Goal: Information Seeking & Learning: Find specific fact

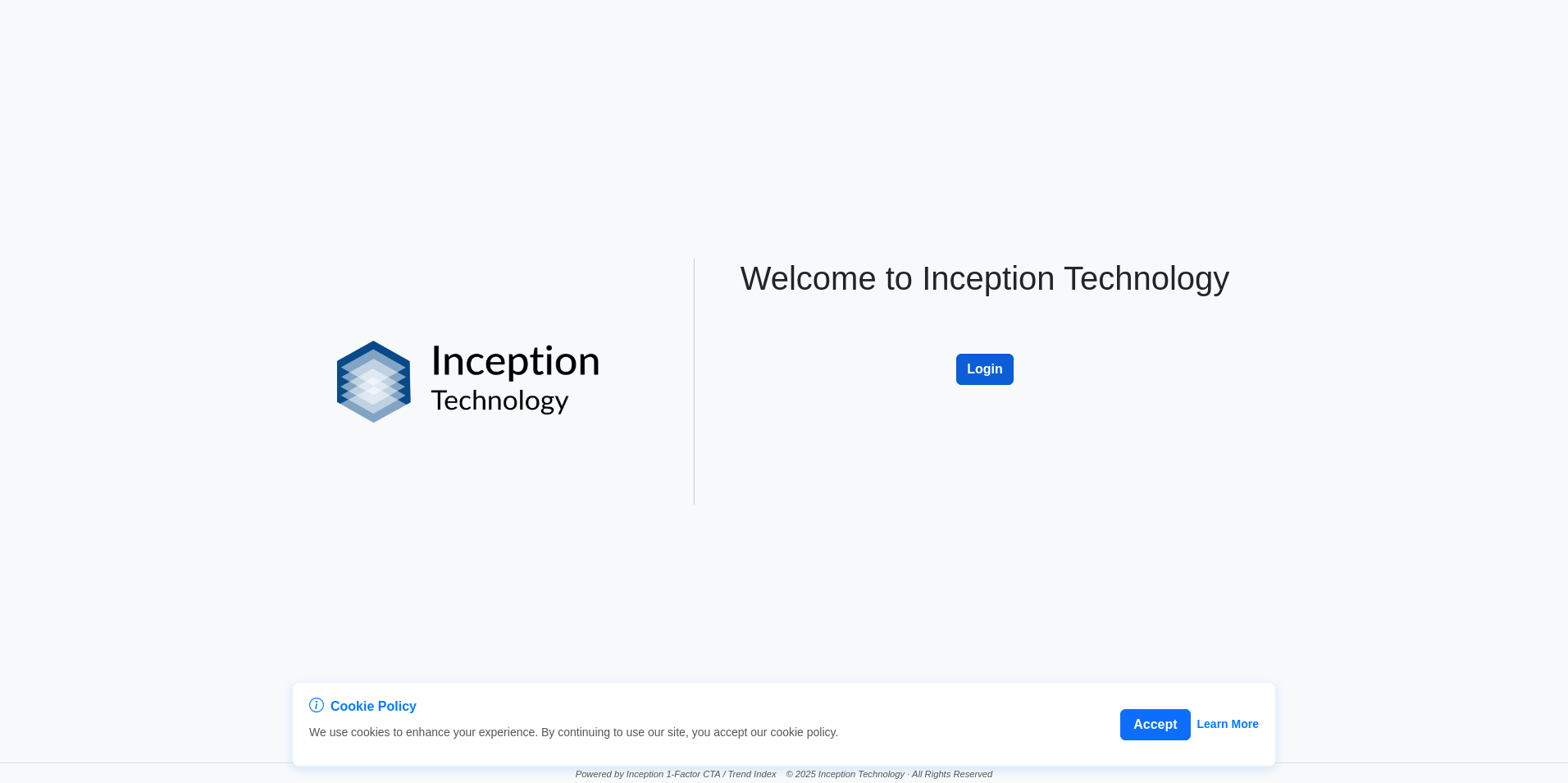
click at [1002, 363] on button "Login" at bounding box center [985, 368] width 58 height 31
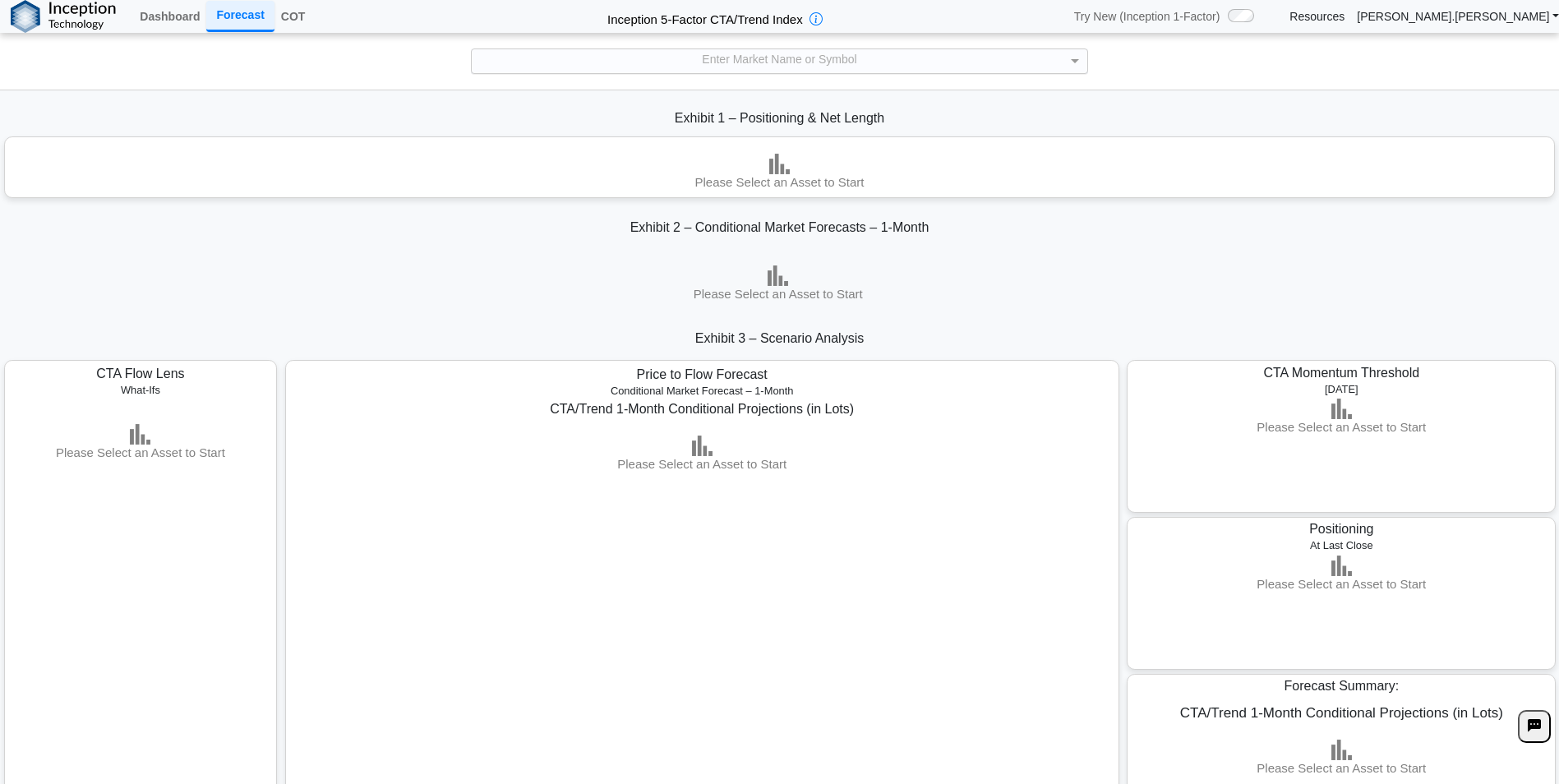
click at [897, 64] on div "Enter Market Name or Symbol" at bounding box center [780, 62] width 615 height 24
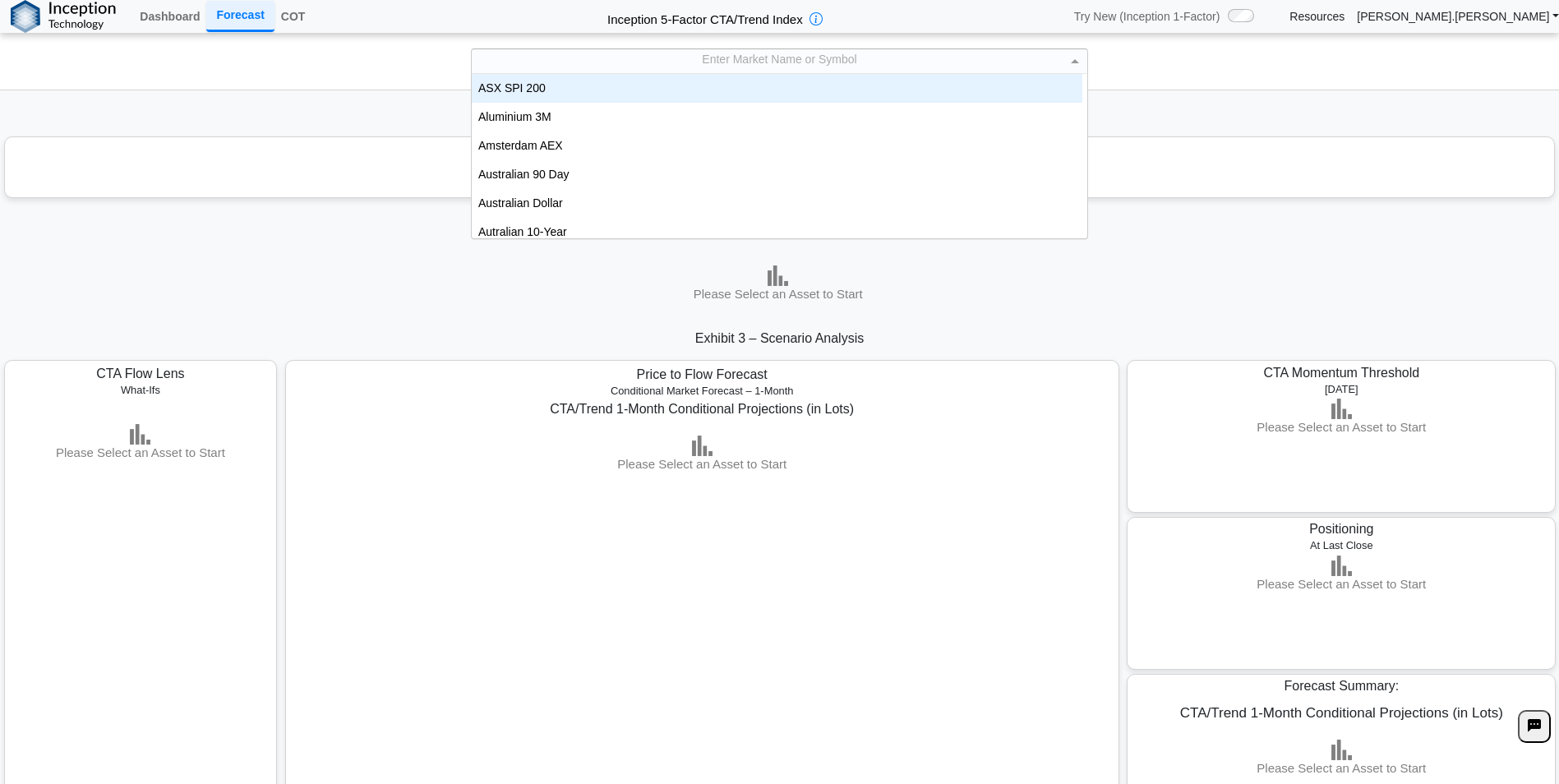
scroll to position [152, 599]
type input "***"
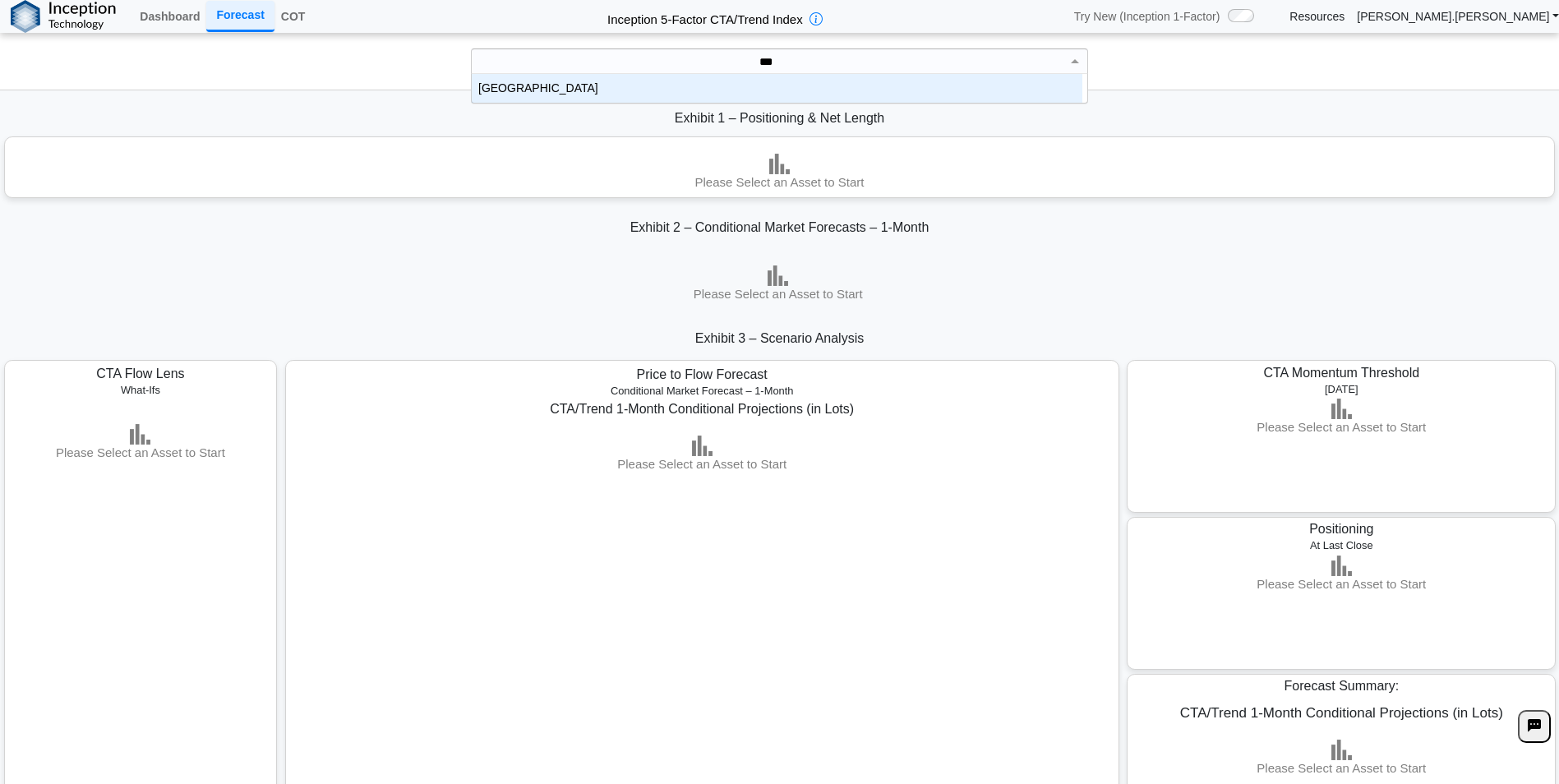
scroll to position [17, 599]
click at [892, 82] on div "EUA" at bounding box center [778, 87] width 610 height 29
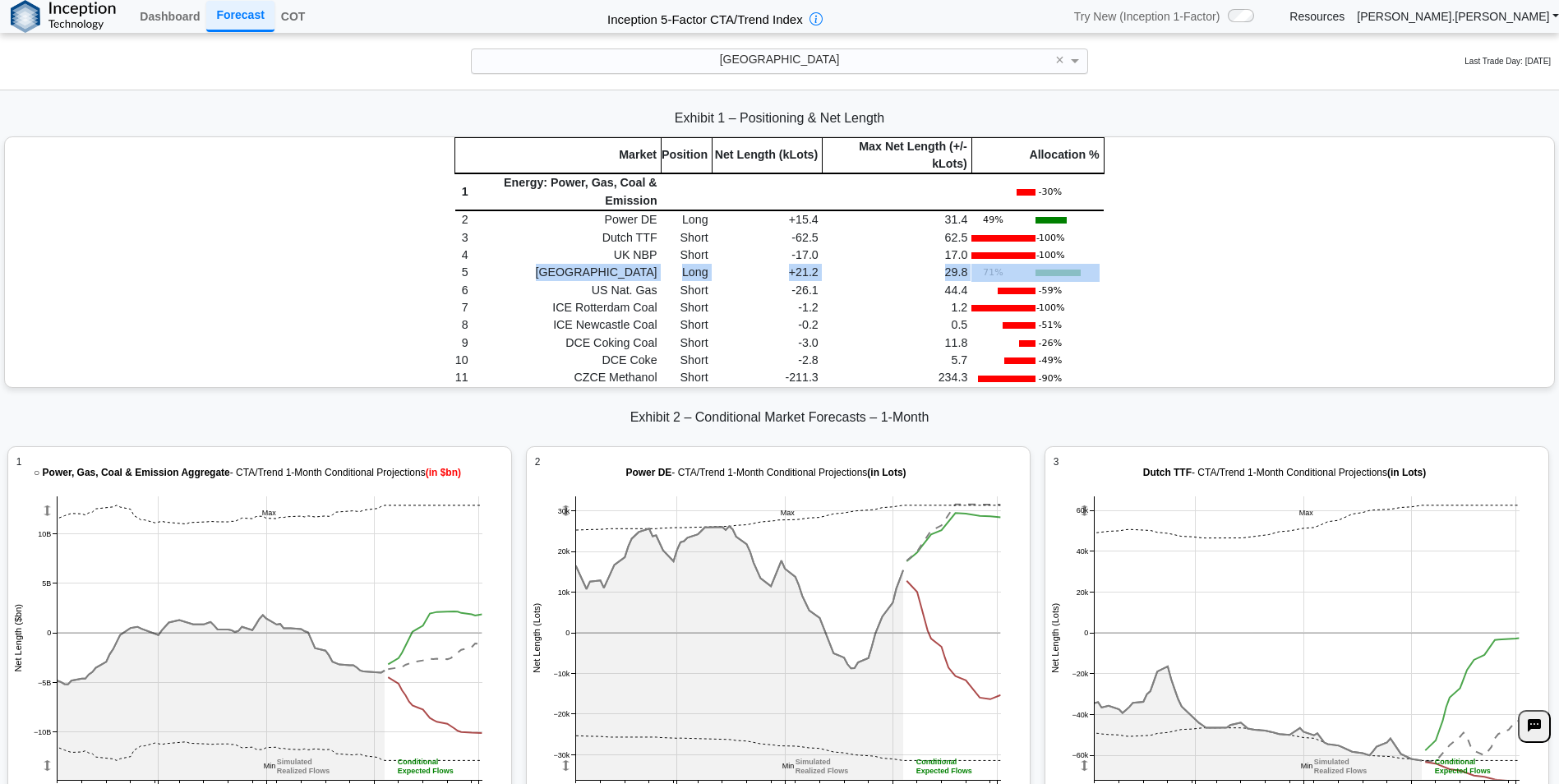
click at [1145, 270] on div "Market Position Net Length (kLots) Max Net Length (+/- kLots) Allocation % 1 En…" at bounding box center [780, 261] width 1550 height 249
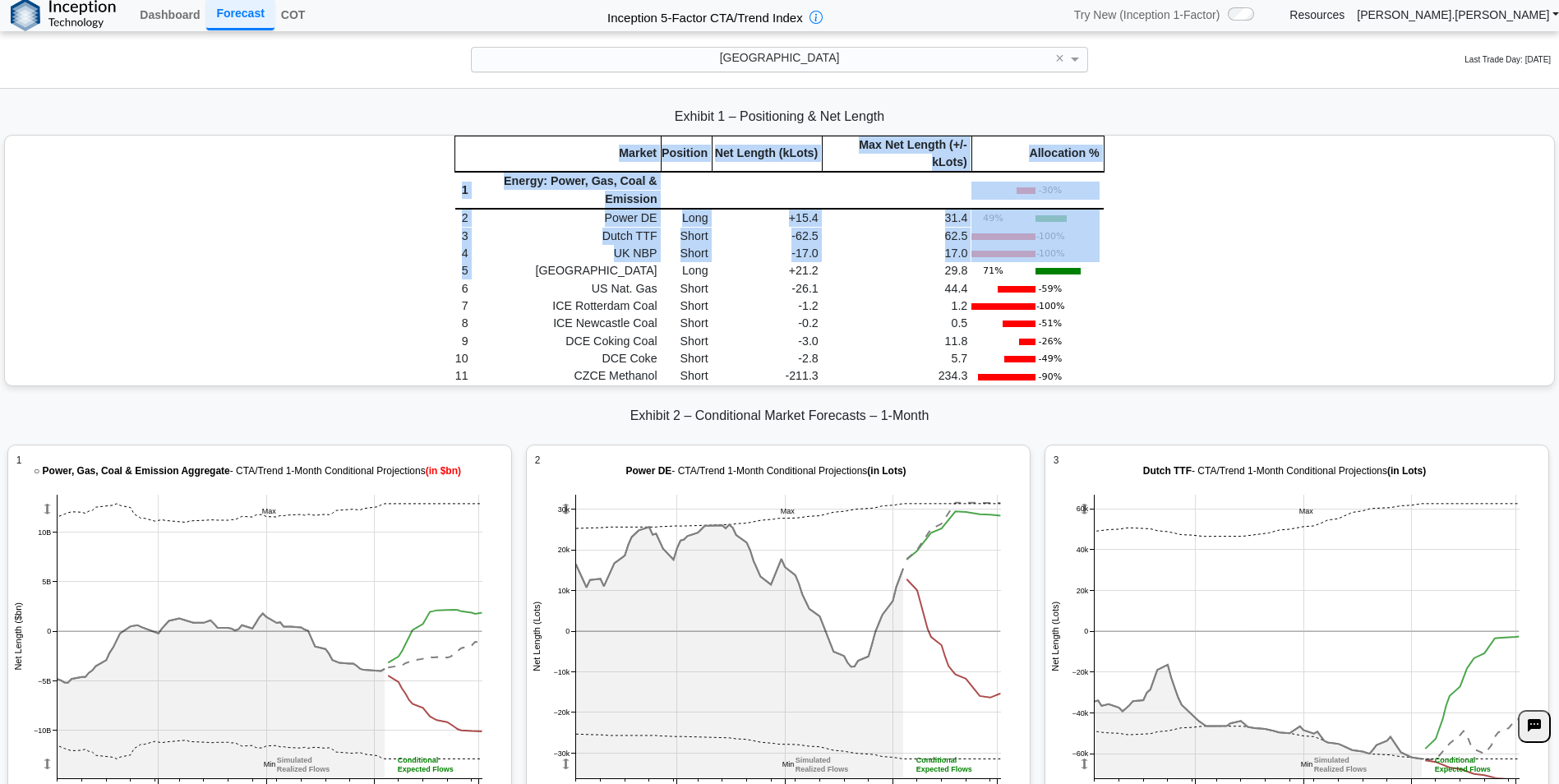
scroll to position [2457, 0]
